Goal: Information Seeking & Learning: Learn about a topic

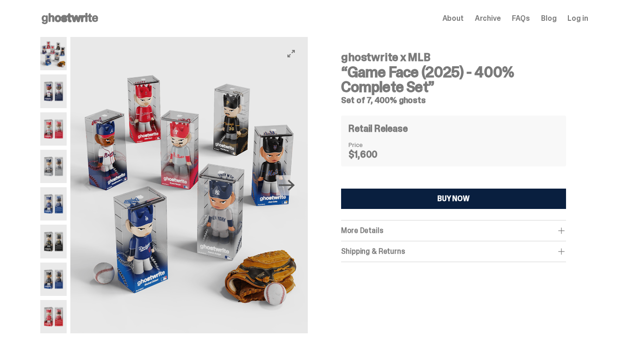
click at [294, 183] on icon "Next" at bounding box center [286, 185] width 16 height 11
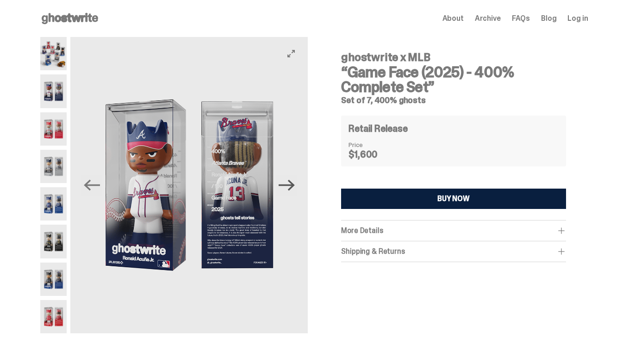
click at [292, 187] on icon "Next" at bounding box center [286, 185] width 16 height 16
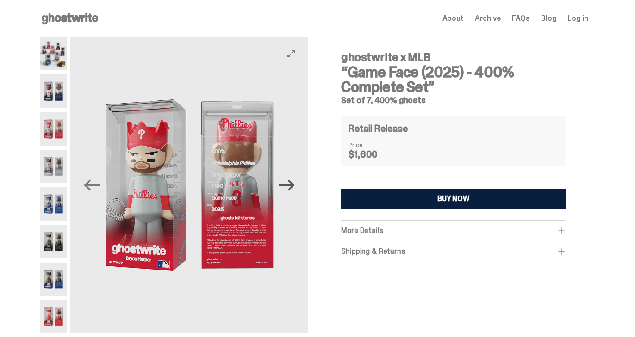
click at [292, 185] on icon "Next" at bounding box center [286, 185] width 16 height 11
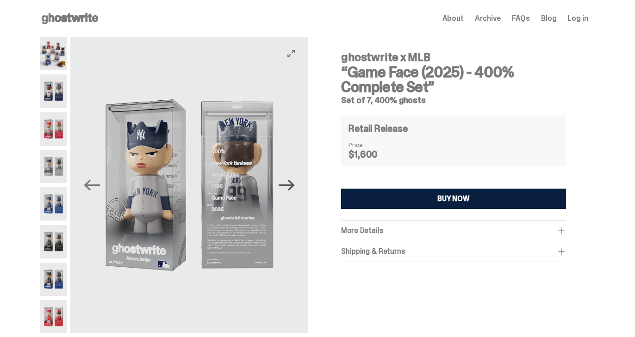
click at [292, 185] on icon "Next" at bounding box center [286, 185] width 16 height 11
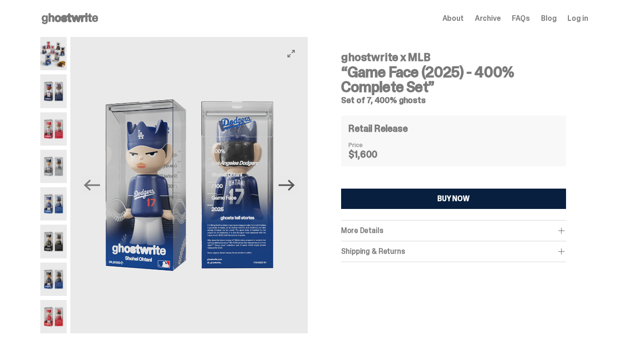
click at [292, 184] on icon "Next" at bounding box center [286, 185] width 16 height 16
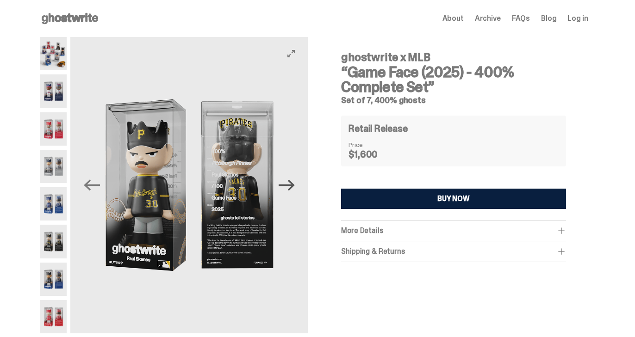
click at [292, 184] on icon "Next" at bounding box center [286, 185] width 16 height 16
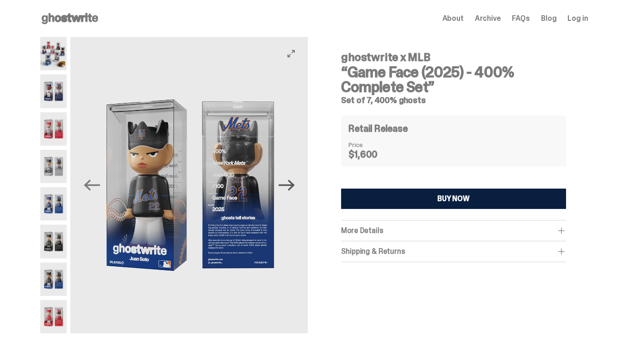
click at [292, 183] on icon "Next" at bounding box center [286, 185] width 16 height 16
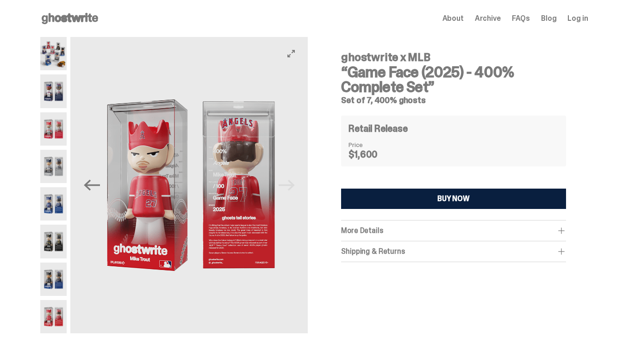
click at [292, 184] on img at bounding box center [190, 185] width 237 height 296
